Goal: Check status: Check status

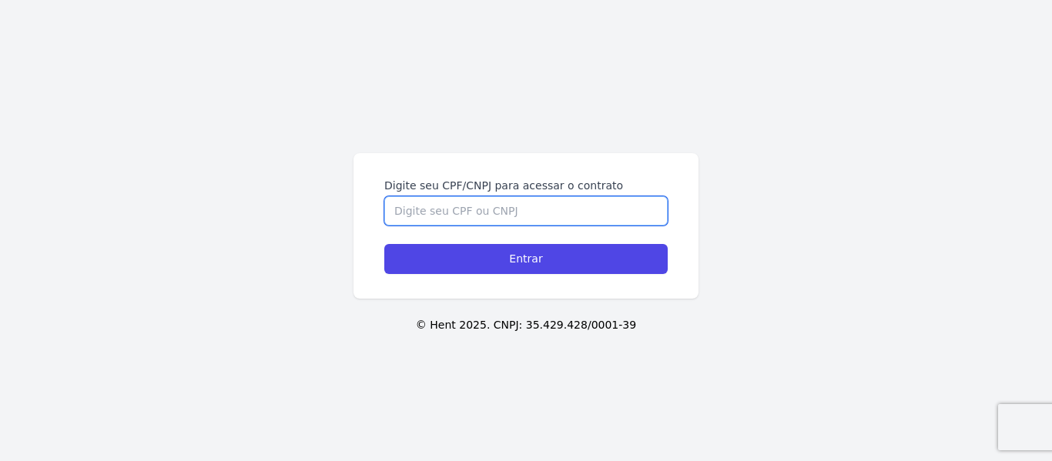
click at [480, 215] on input "Digite seu CPF/CNPJ para acessar o contrato" at bounding box center [525, 210] width 283 height 29
type input "36754657804"
click at [384, 244] on input "Entrar" at bounding box center [525, 259] width 283 height 30
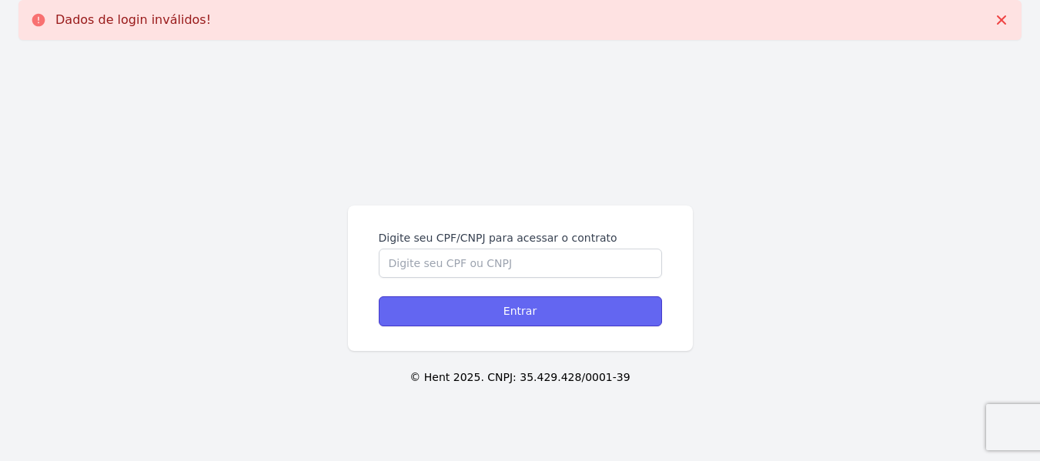
drag, startPoint x: 425, startPoint y: 308, endPoint x: 293, endPoint y: 351, distance: 139.3
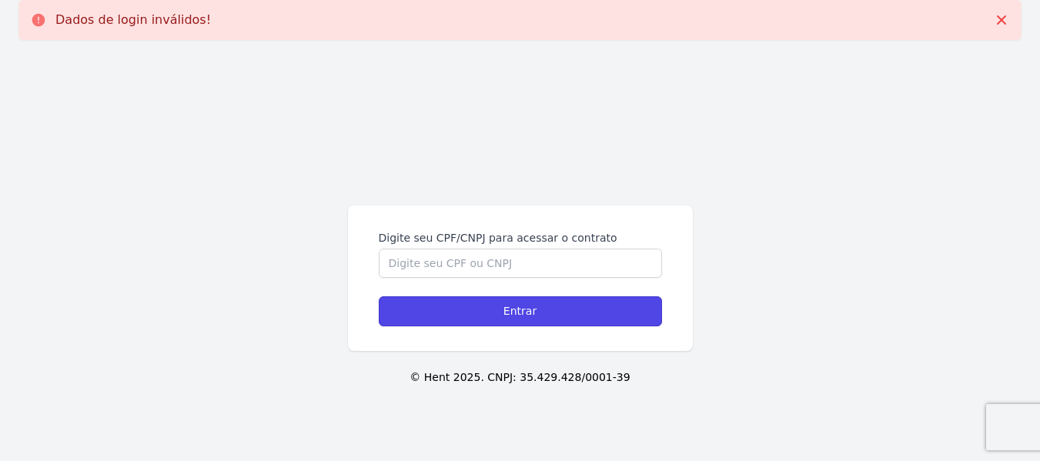
click at [425, 309] on input "Entrar" at bounding box center [520, 311] width 283 height 30
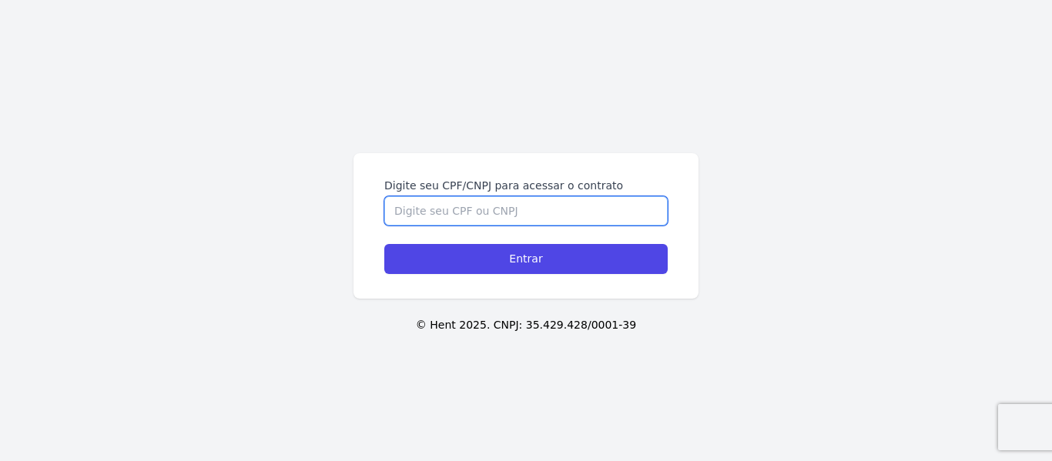
click at [568, 211] on input "Digite seu CPF/CNPJ para acessar o contrato" at bounding box center [525, 210] width 283 height 29
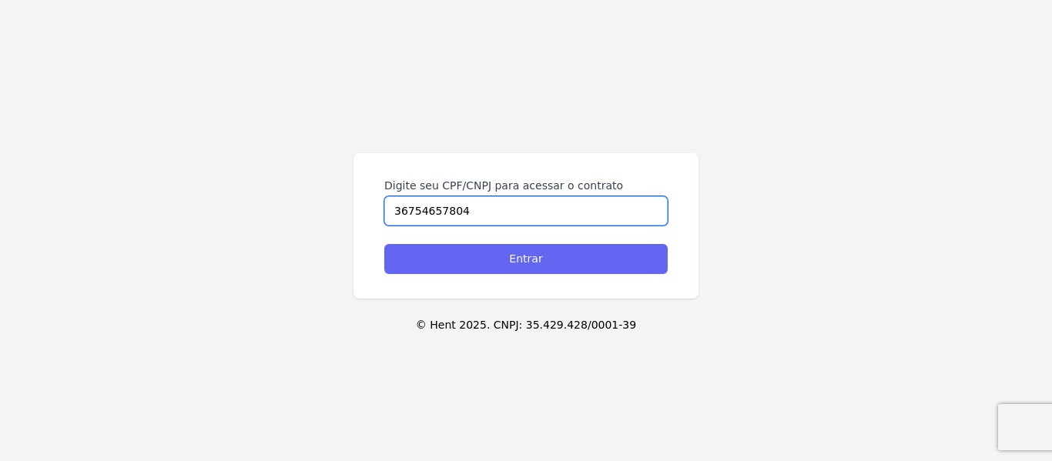
type input "36754657804"
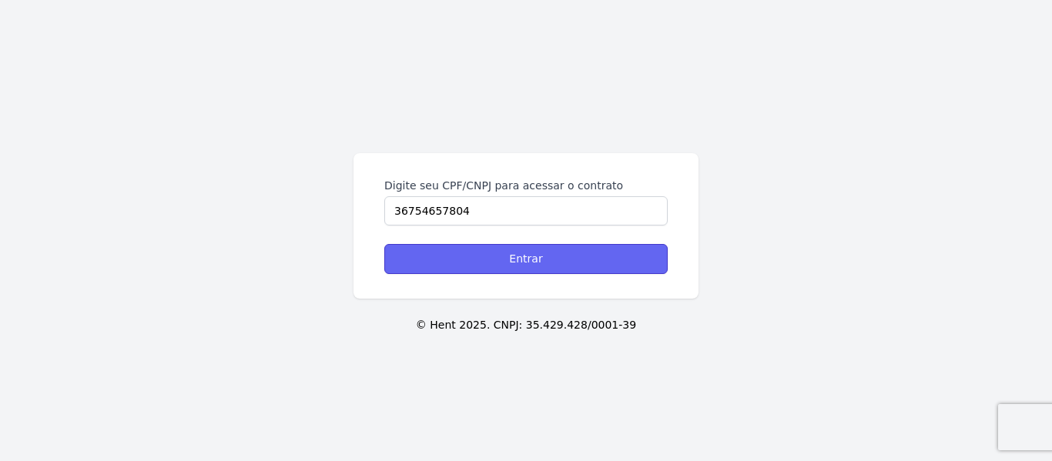
click at [641, 256] on input "Entrar" at bounding box center [525, 259] width 283 height 30
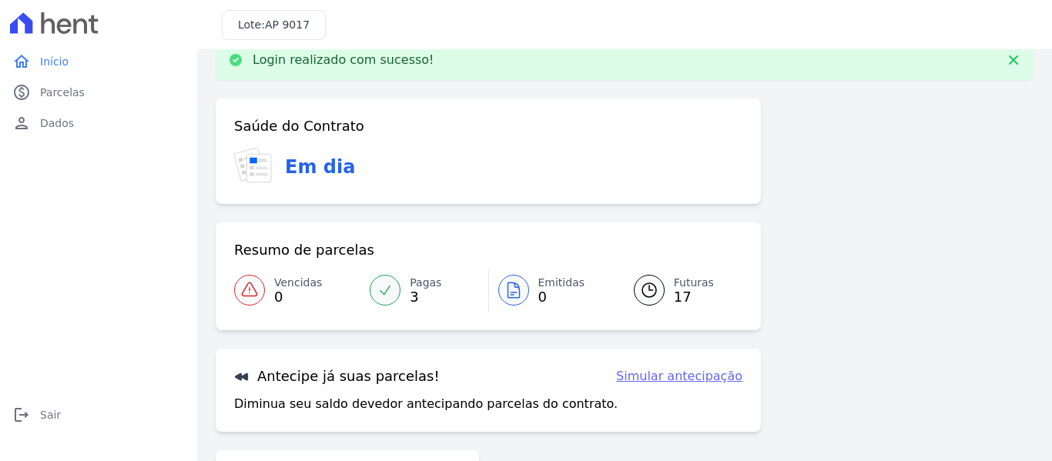
scroll to position [77, 0]
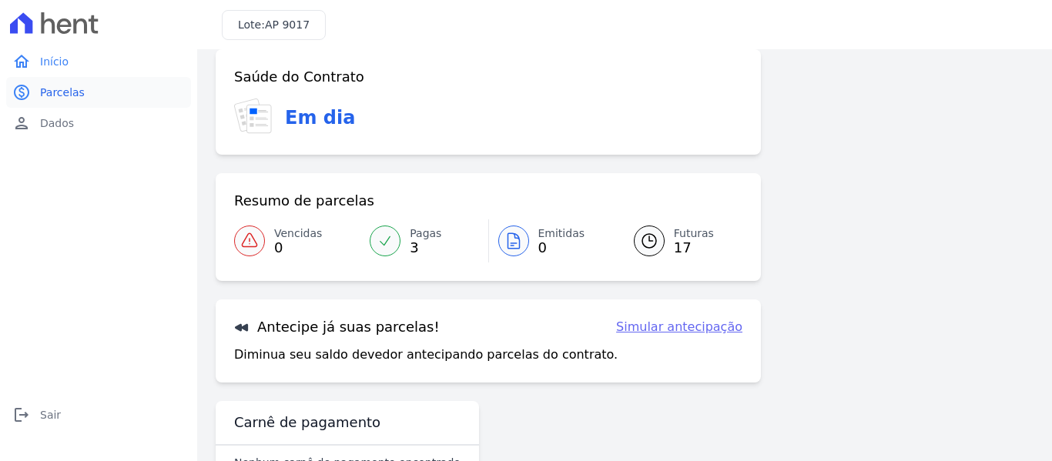
click at [65, 85] on span "Parcelas" at bounding box center [62, 92] width 45 height 15
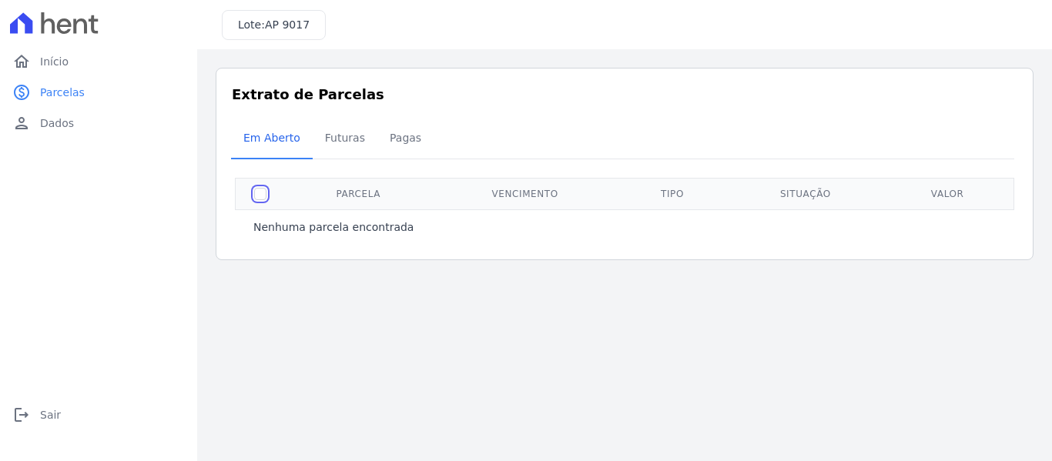
click at [265, 199] on input "checkbox" at bounding box center [260, 194] width 12 height 12
checkbox input "true"
click at [797, 186] on th "Situação" at bounding box center [805, 194] width 158 height 32
click at [266, 191] on th at bounding box center [261, 194] width 50 height 32
click at [339, 138] on span "Futuras" at bounding box center [345, 137] width 59 height 31
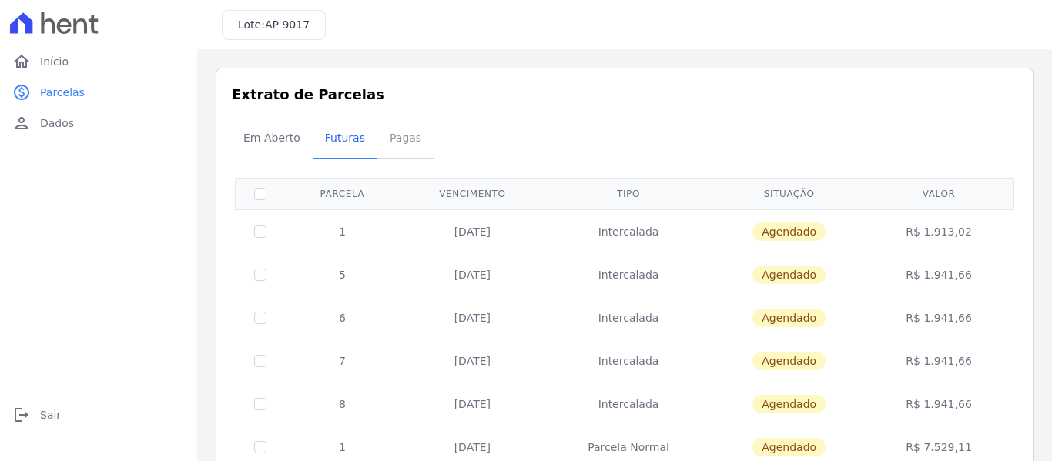
click at [393, 139] on span "Pagas" at bounding box center [405, 137] width 50 height 31
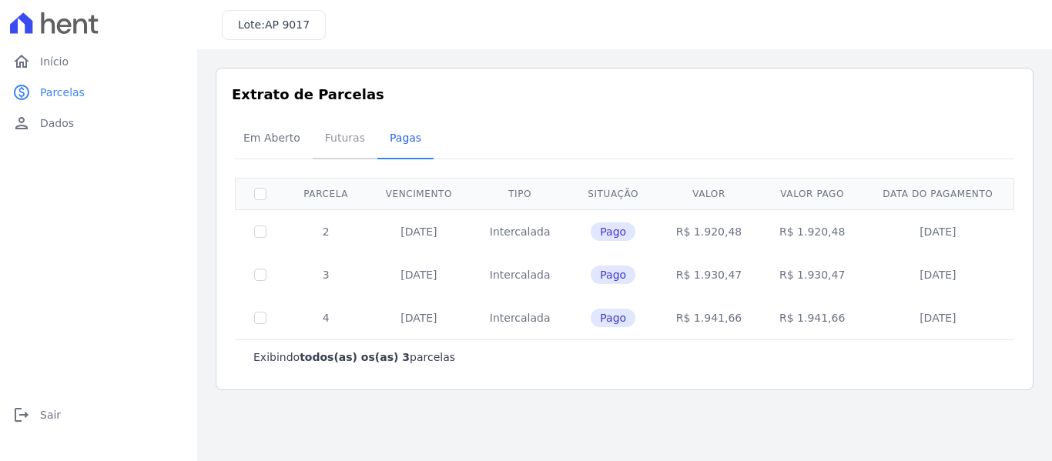
click at [340, 138] on span "Futuras" at bounding box center [345, 137] width 59 height 31
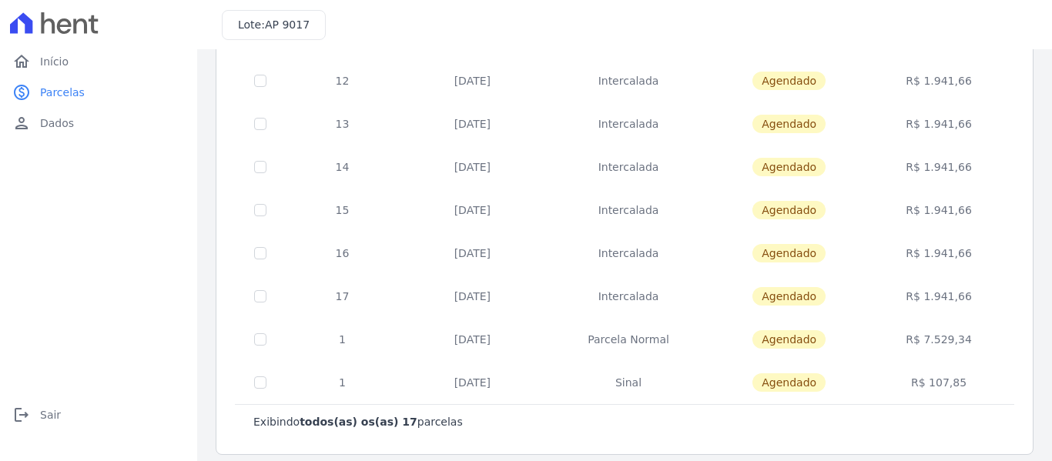
scroll to position [551, 0]
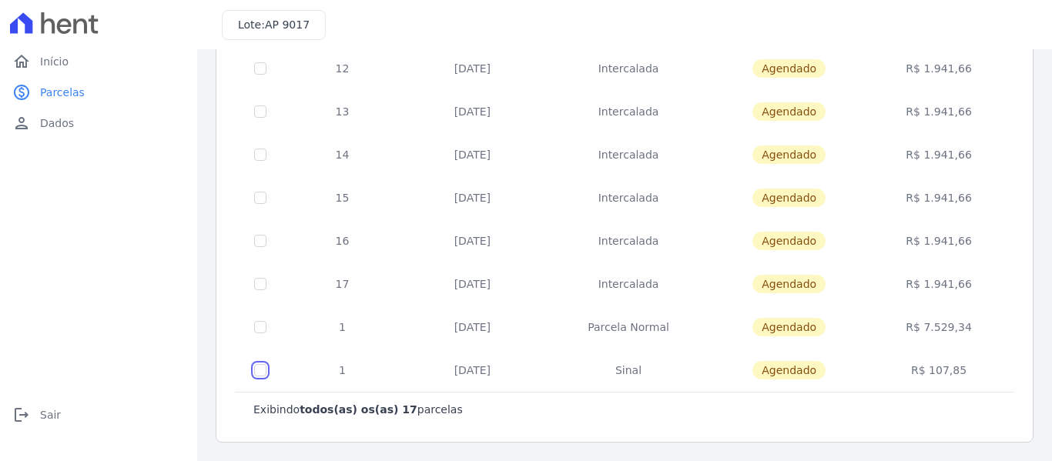
click at [256, 370] on input "checkbox" at bounding box center [260, 370] width 12 height 12
checkbox input "true"
click at [289, 22] on span "AP 9017" at bounding box center [287, 24] width 45 height 12
click at [262, 373] on input "checkbox" at bounding box center [260, 370] width 12 height 12
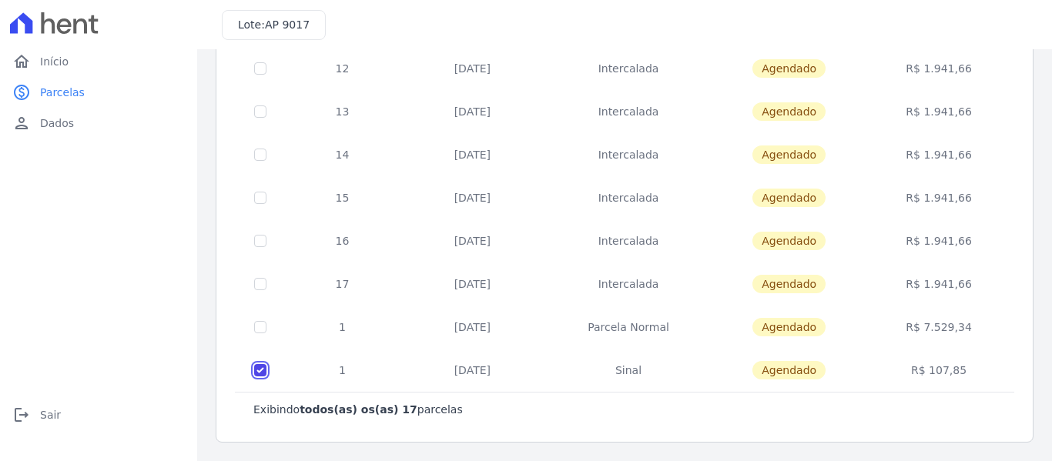
checkbox input "false"
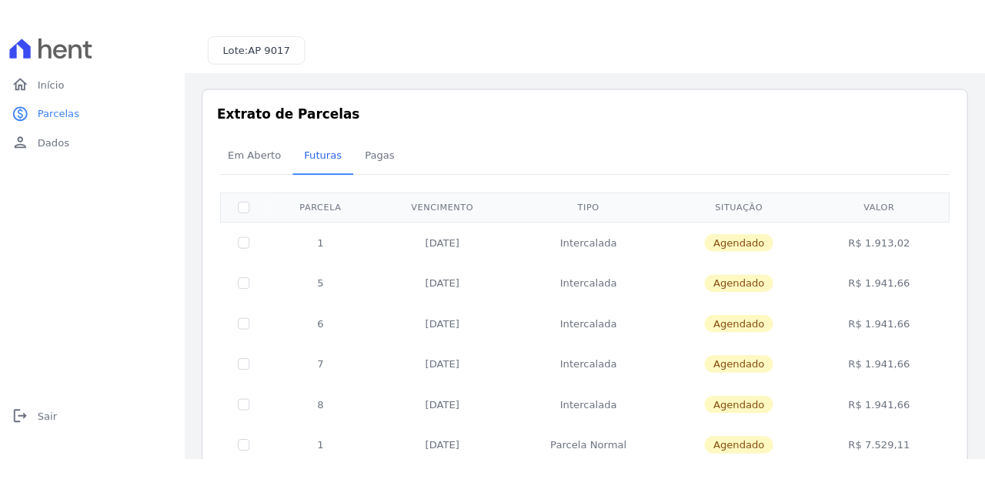
scroll to position [0, 0]
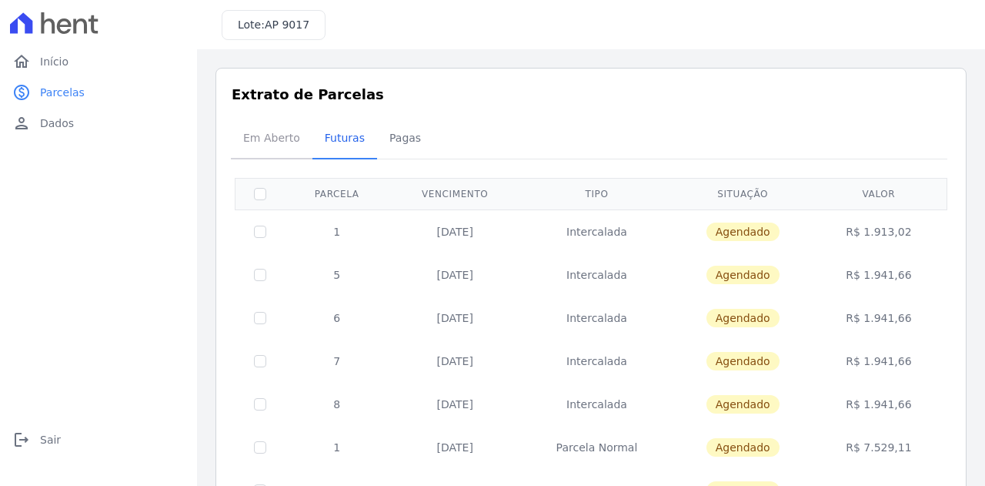
click at [291, 139] on span "Em Aberto" at bounding box center [271, 137] width 75 height 31
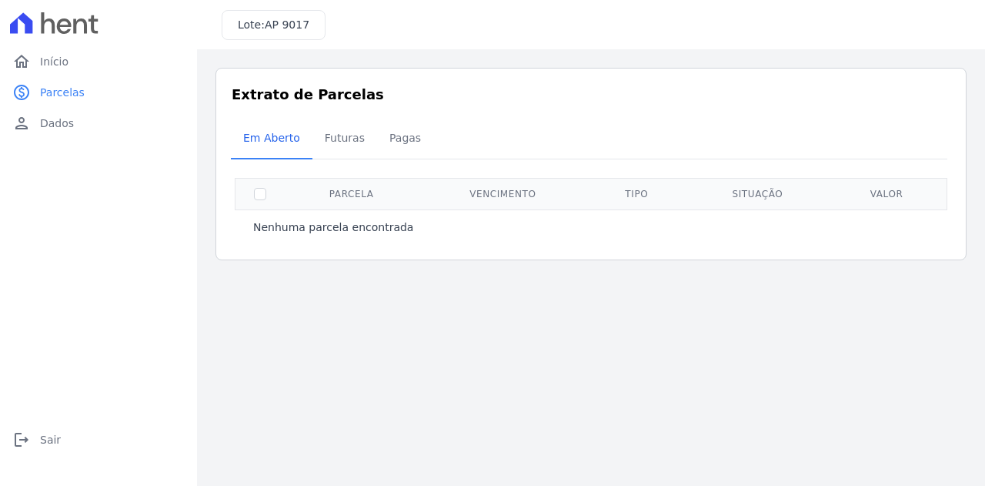
click at [322, 192] on th "Parcela" at bounding box center [351, 194] width 133 height 32
click at [68, 58] on link "home Início" at bounding box center [98, 61] width 185 height 31
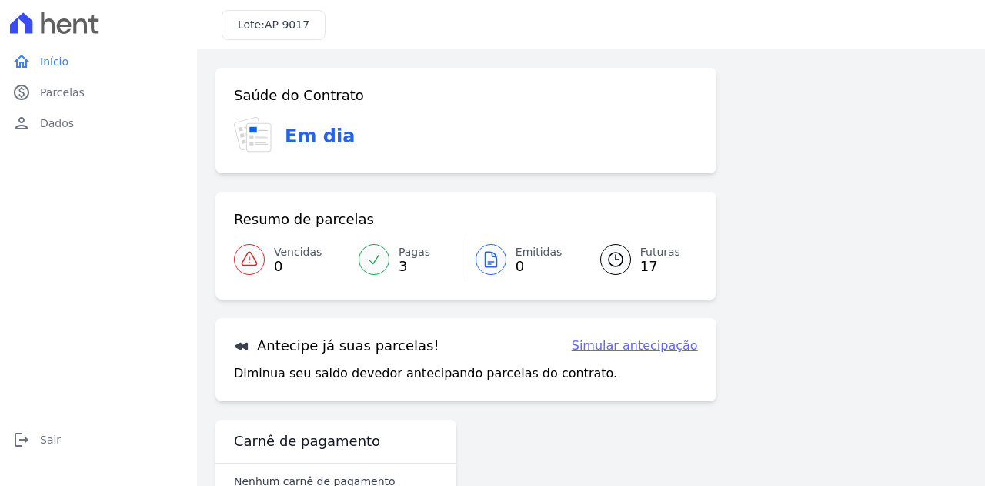
scroll to position [43, 0]
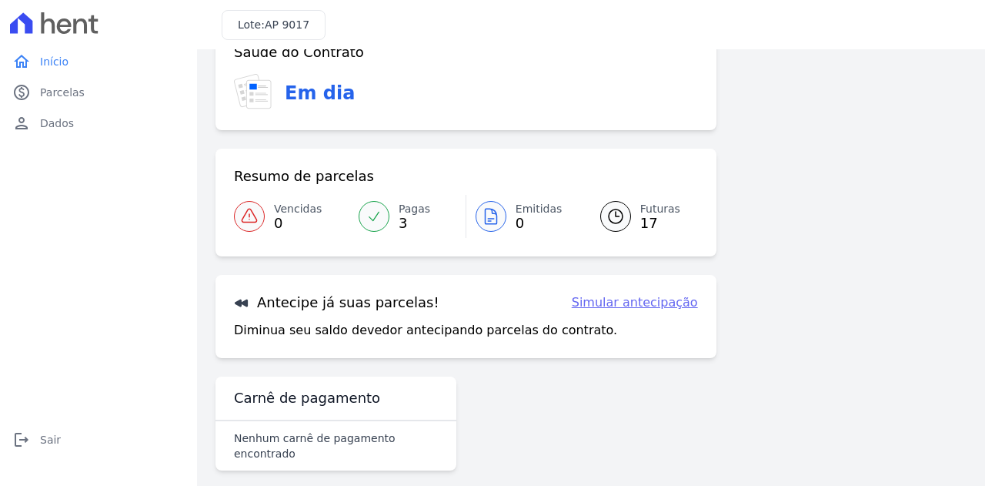
click at [591, 304] on link "Simular antecipação" at bounding box center [635, 302] width 126 height 18
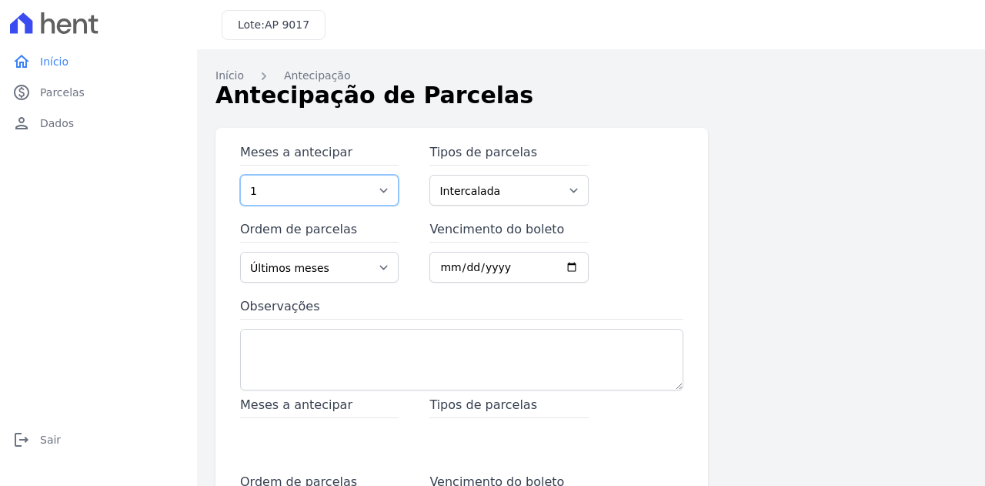
click at [360, 186] on select "1 2 3 4 5 6 7 8 9 10 11 12 13 14 15 16 17 18 19 20 21 22 23 24 25" at bounding box center [319, 190] width 159 height 31
click at [549, 324] on div "Observações" at bounding box center [461, 346] width 443 height 99
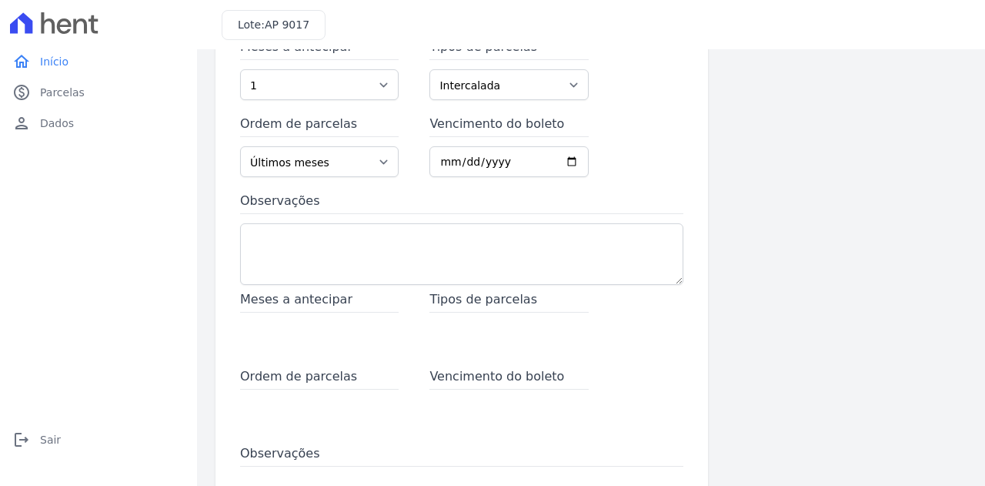
scroll to position [92, 0]
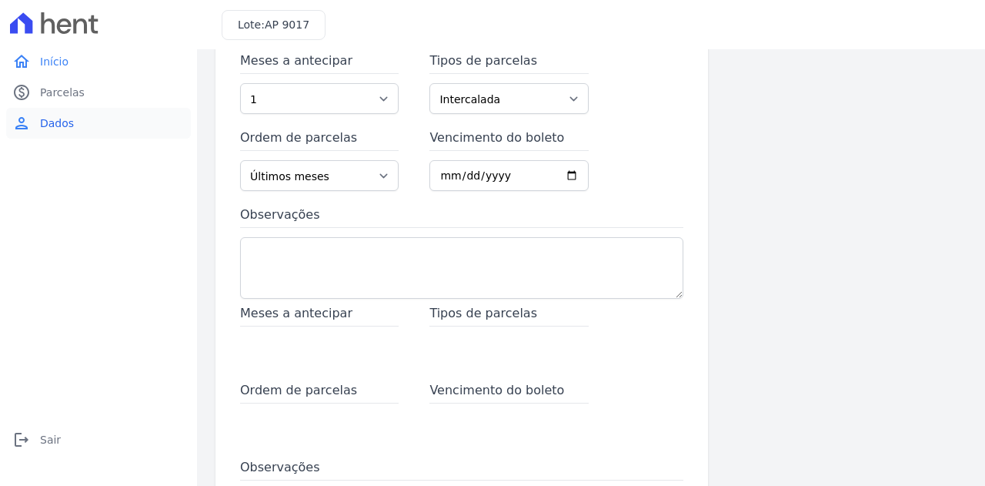
click at [89, 110] on link "person Dados" at bounding box center [98, 123] width 185 height 31
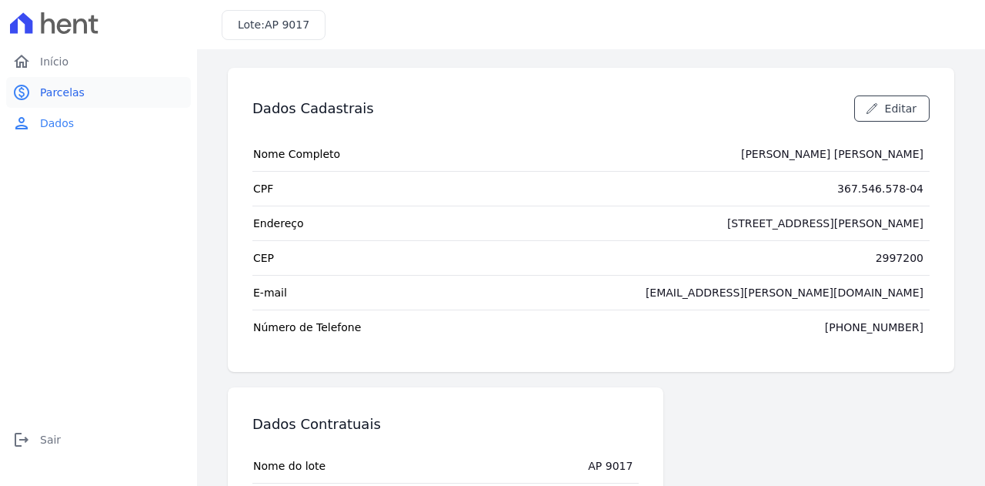
click at [88, 98] on link "paid Parcelas" at bounding box center [98, 92] width 185 height 31
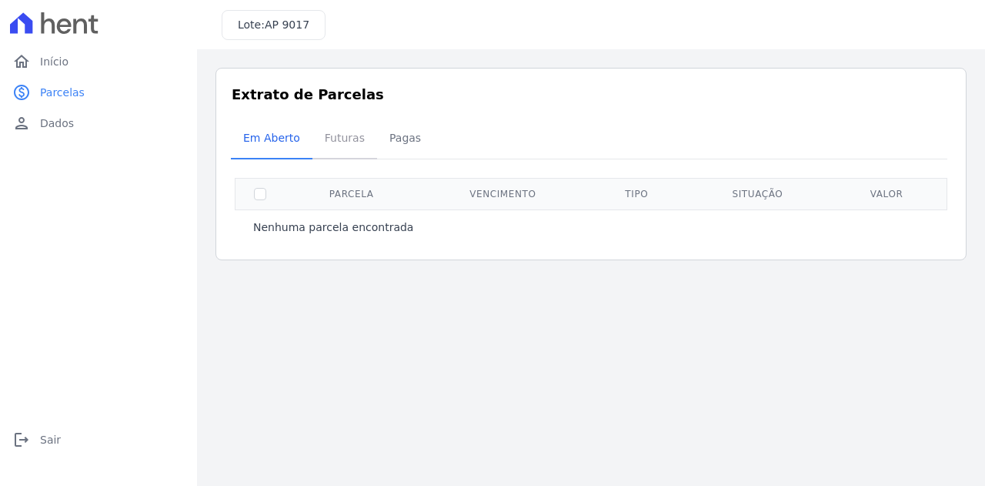
click at [365, 142] on link "Futuras" at bounding box center [345, 139] width 65 height 40
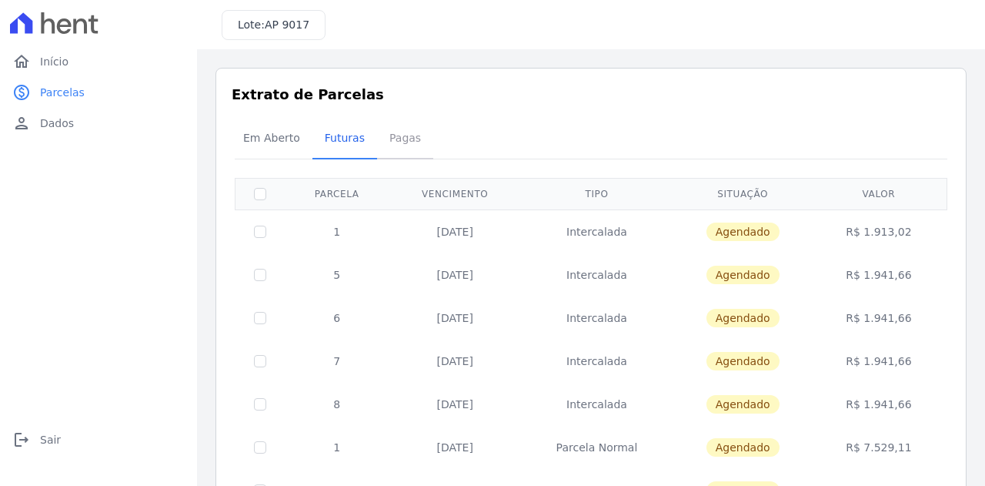
click at [389, 136] on span "Pagas" at bounding box center [405, 137] width 50 height 31
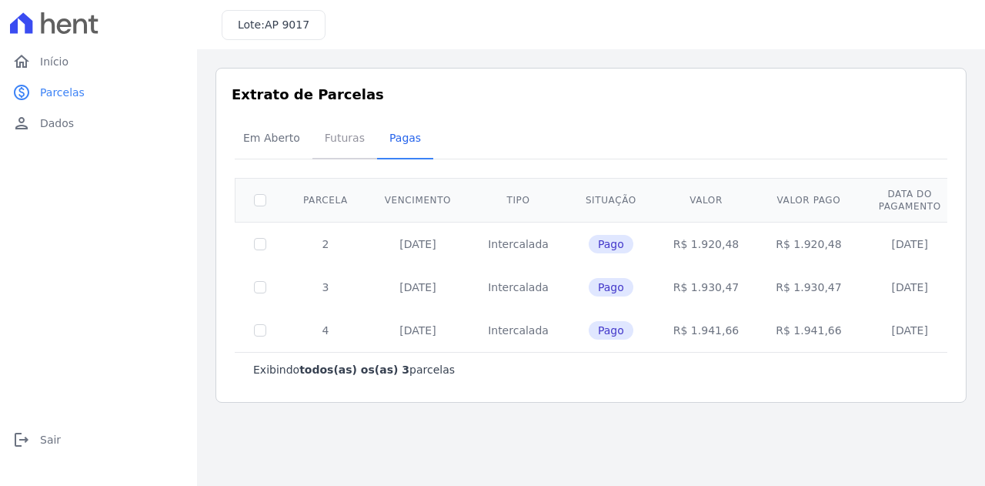
click at [340, 129] on span "Futuras" at bounding box center [345, 137] width 59 height 31
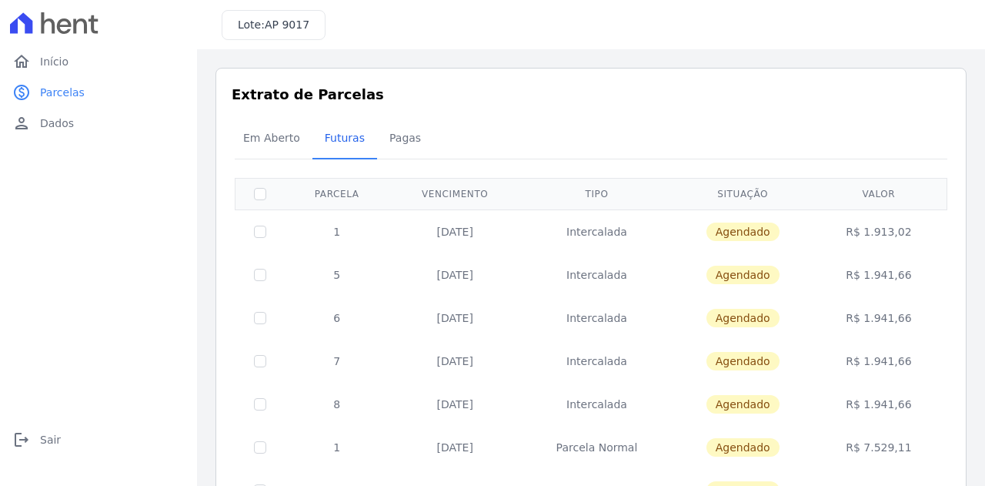
click at [257, 223] on td at bounding box center [261, 231] width 50 height 44
click at [257, 232] on input "checkbox" at bounding box center [260, 232] width 12 height 12
checkbox input "true"
click at [257, 232] on input "checkbox" at bounding box center [260, 232] width 12 height 12
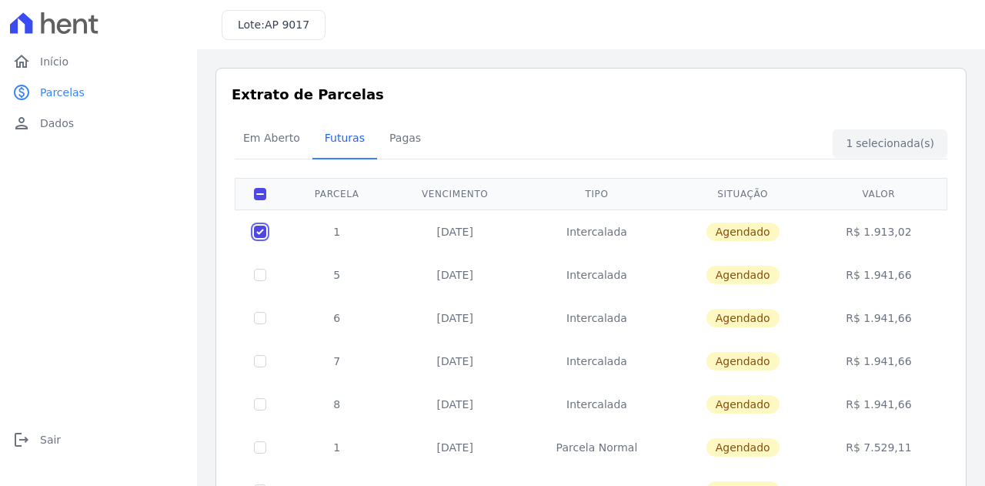
checkbox input "false"
click at [255, 230] on input "checkbox" at bounding box center [260, 232] width 12 height 12
checkbox input "true"
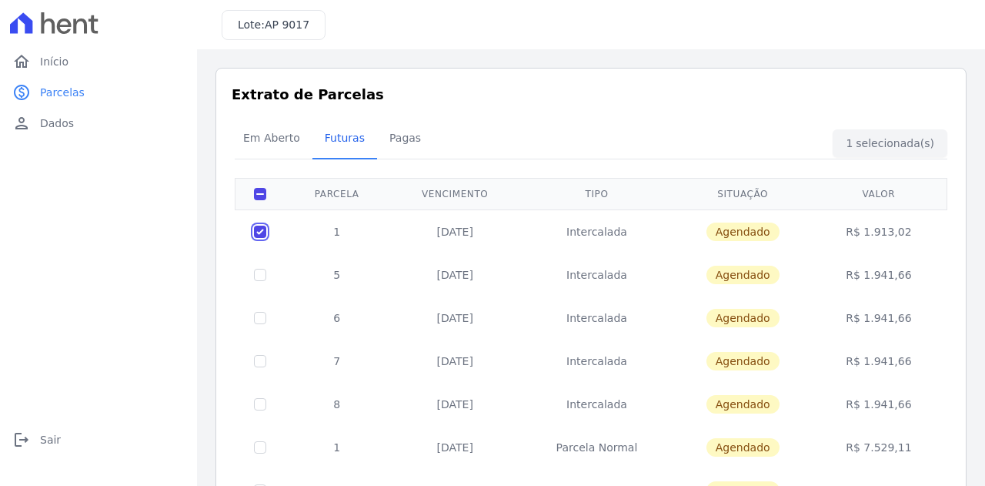
click at [263, 229] on input "checkbox" at bounding box center [260, 232] width 12 height 12
checkbox input "false"
click at [32, 54] on link "home Início" at bounding box center [98, 61] width 185 height 31
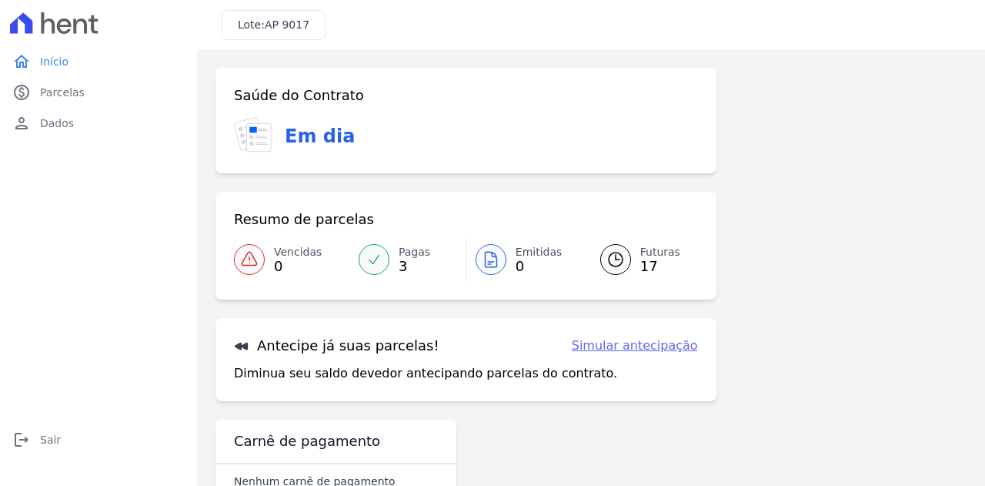
click at [290, 132] on h3 "Em dia" at bounding box center [320, 136] width 70 height 28
click at [111, 102] on link "paid Parcelas" at bounding box center [98, 92] width 185 height 31
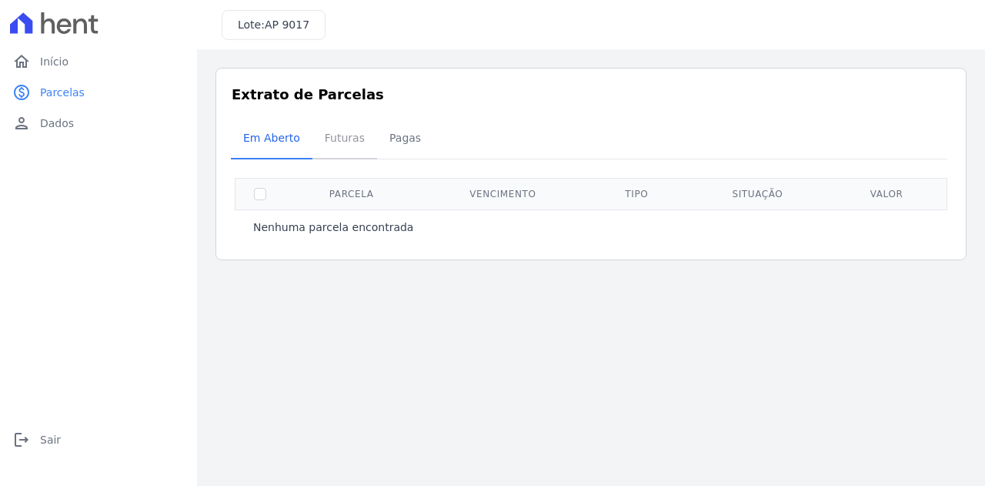
click at [345, 138] on span "Futuras" at bounding box center [345, 137] width 59 height 31
